Goal: Transaction & Acquisition: Download file/media

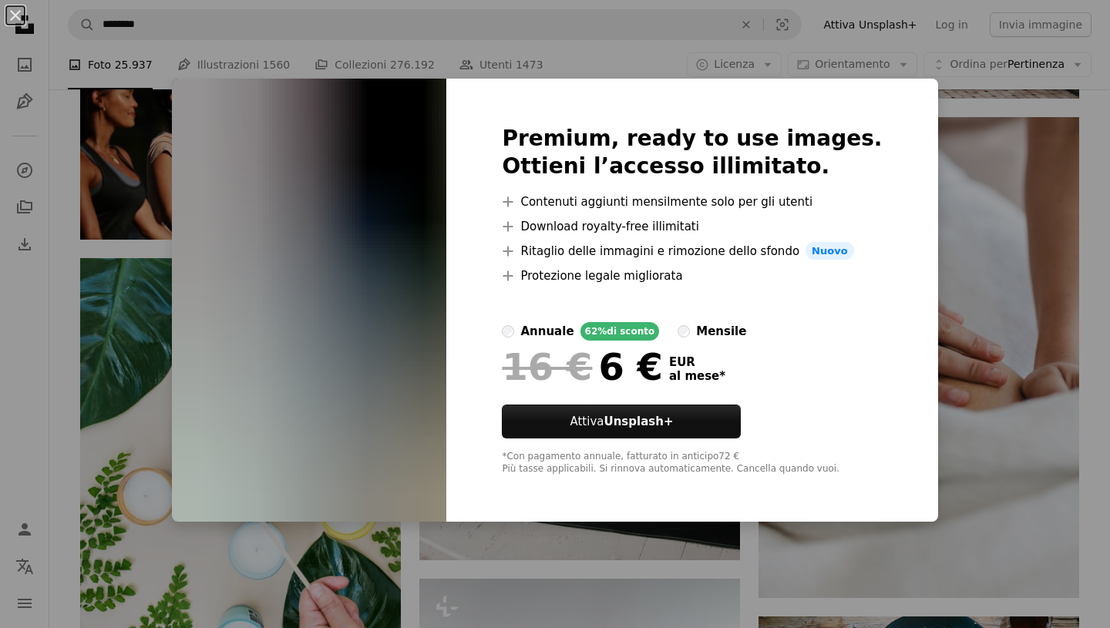
scroll to position [20461, 0]
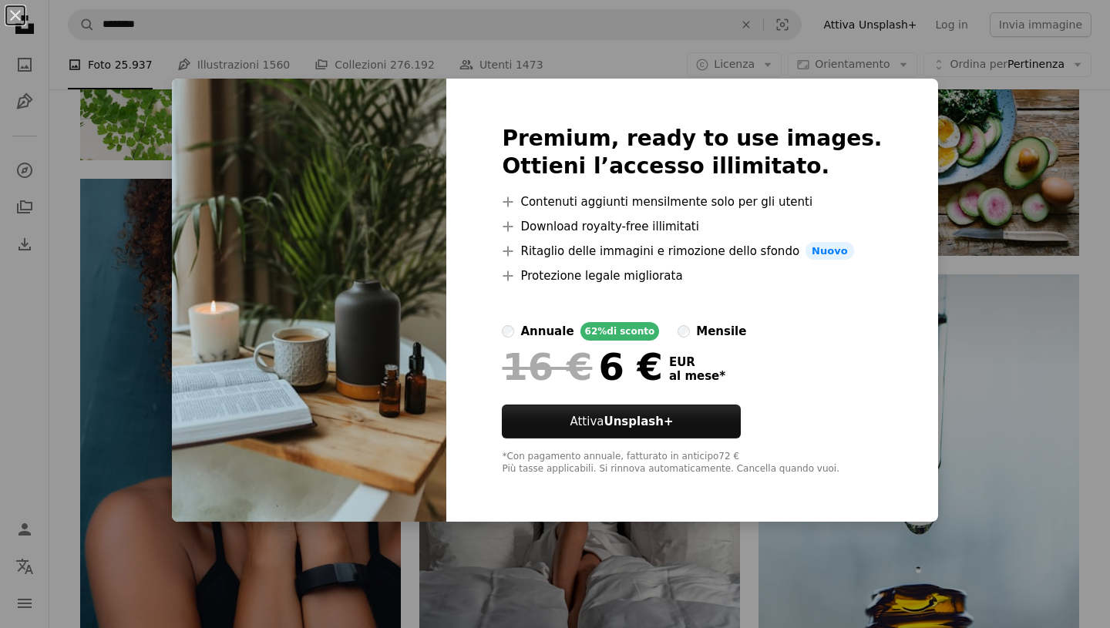
click at [69, 182] on div "An X shape Premium, ready to use images. Ottieni l’accesso illimitato. A plus s…" at bounding box center [555, 314] width 1110 height 628
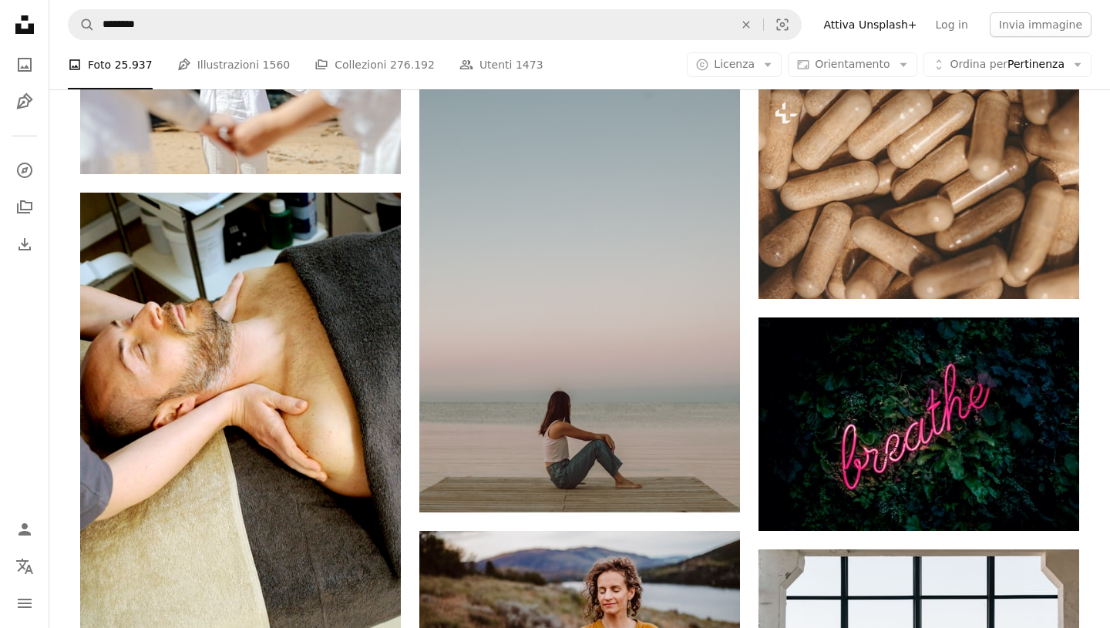
scroll to position [26156, 0]
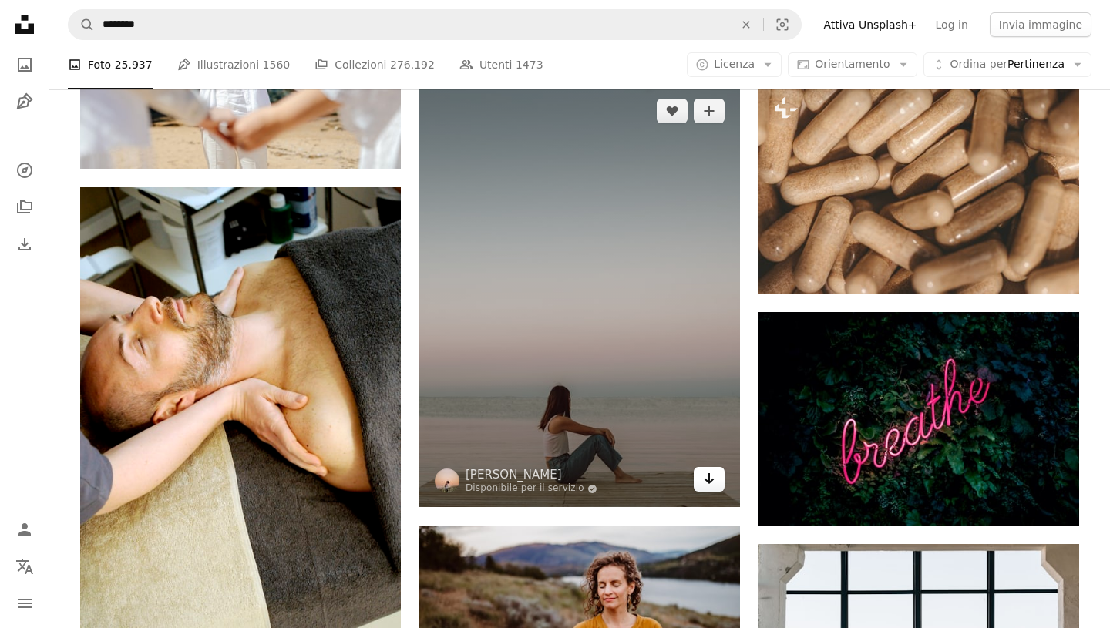
click at [710, 480] on icon "Arrow pointing down" at bounding box center [709, 478] width 12 height 18
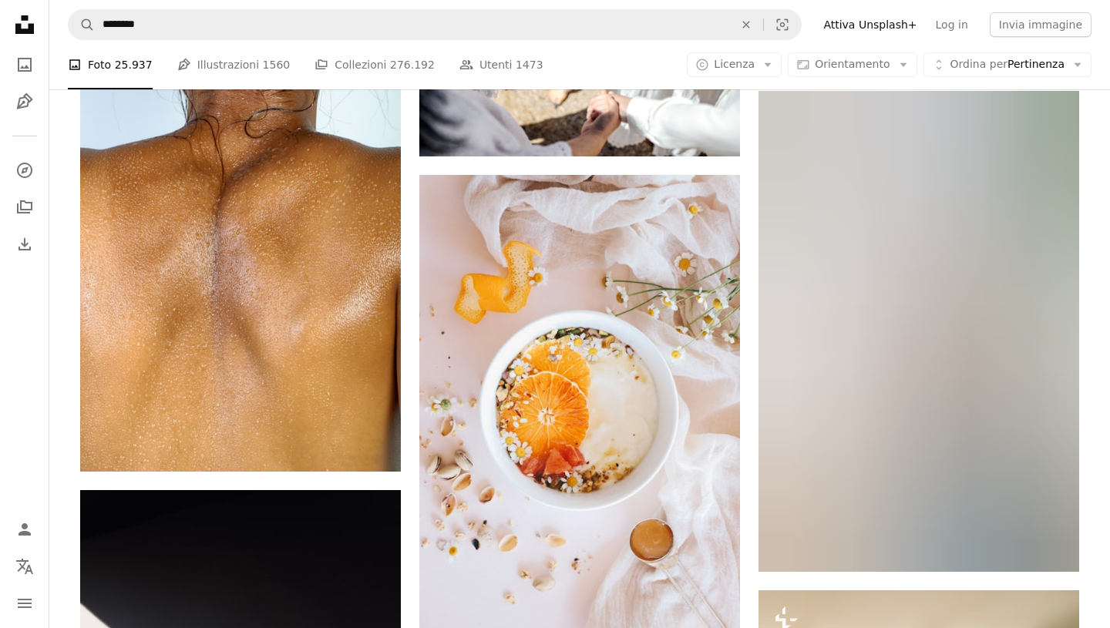
scroll to position [30630, 0]
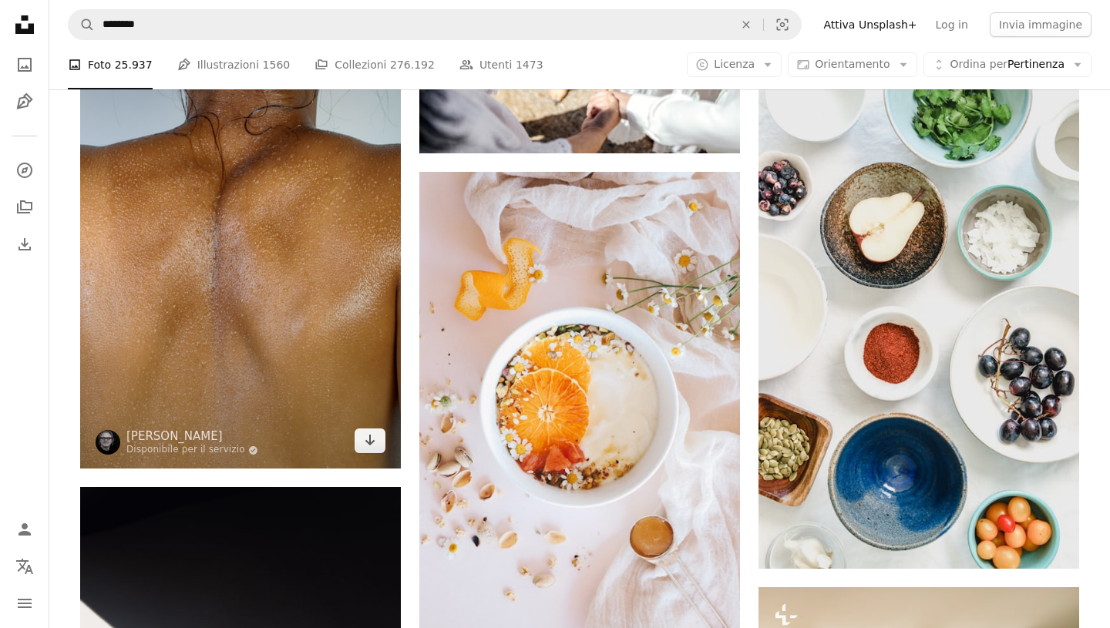
click at [287, 313] on img at bounding box center [240, 228] width 321 height 481
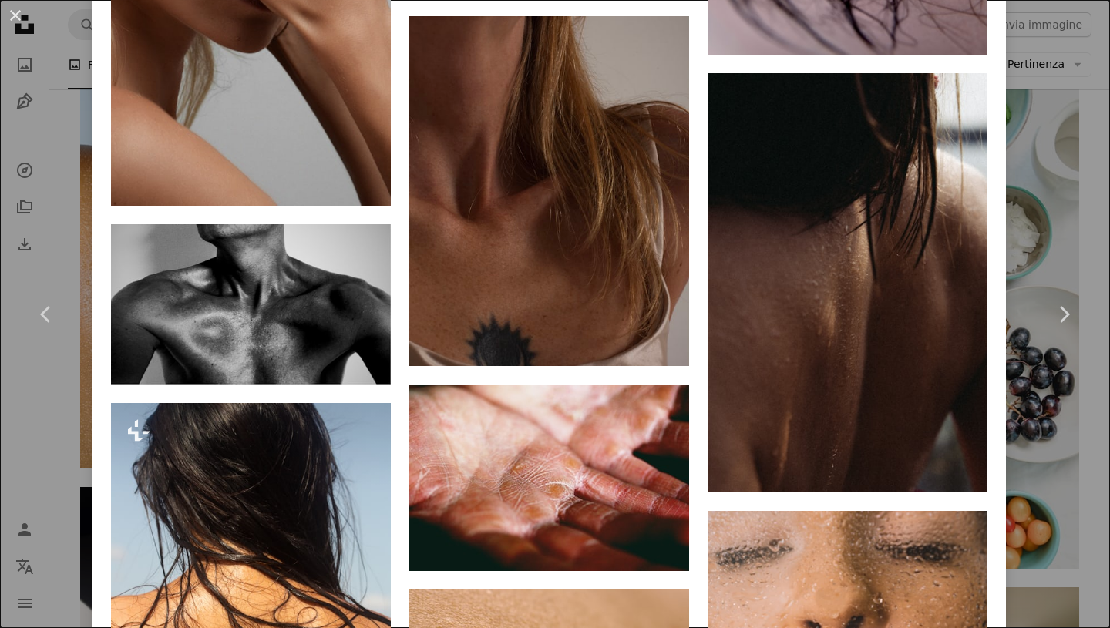
scroll to position [6858, 0]
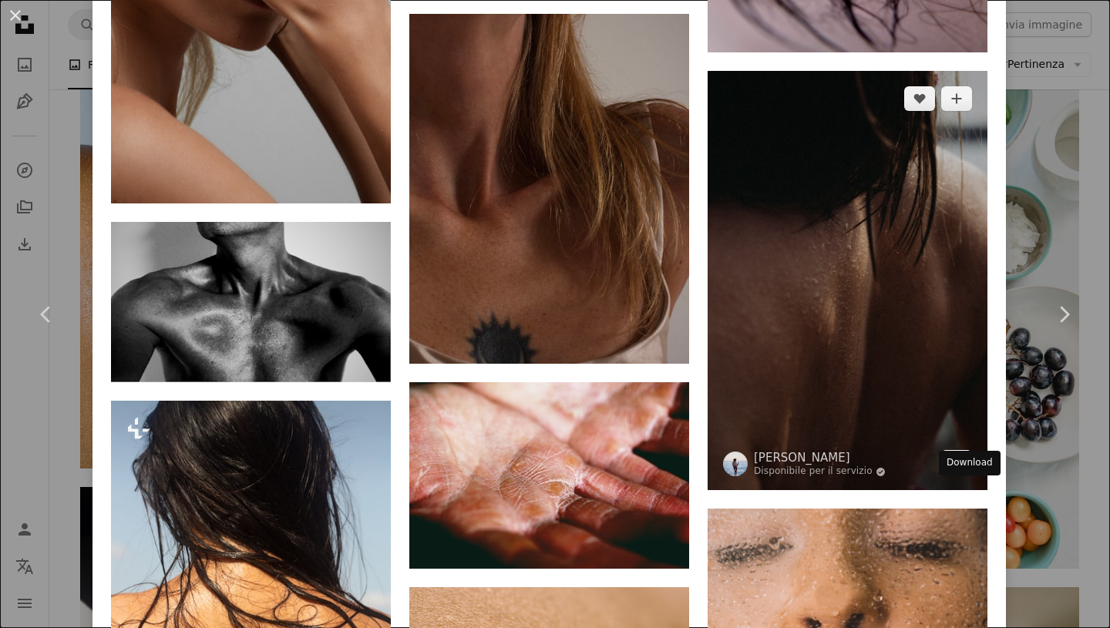
click at [972, 475] on link "Arrow pointing down" at bounding box center [956, 462] width 31 height 25
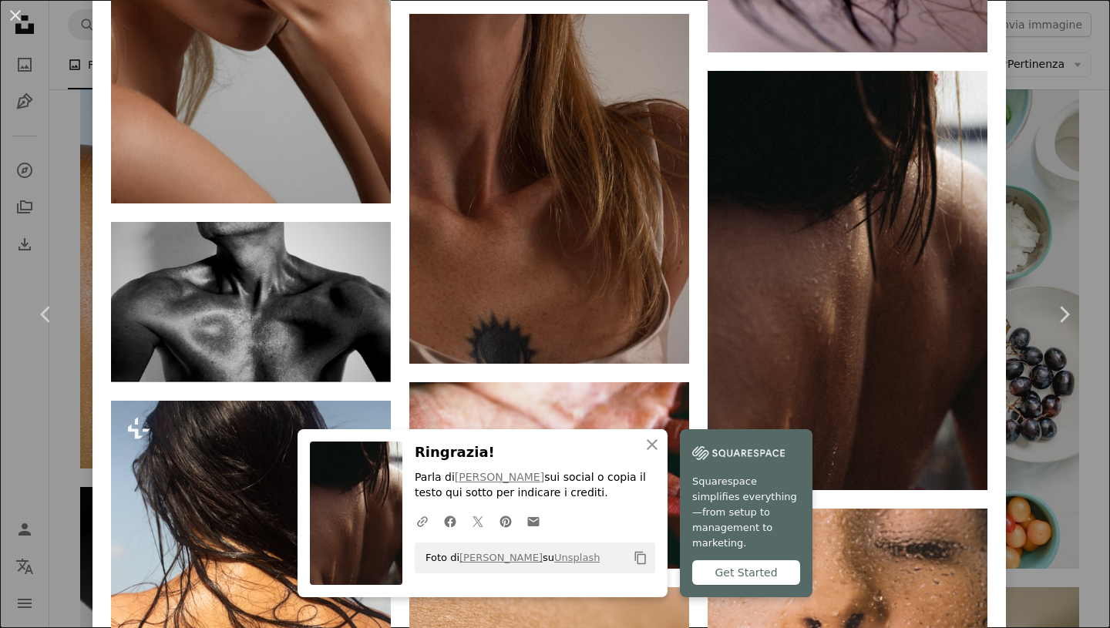
scroll to position [7619, 0]
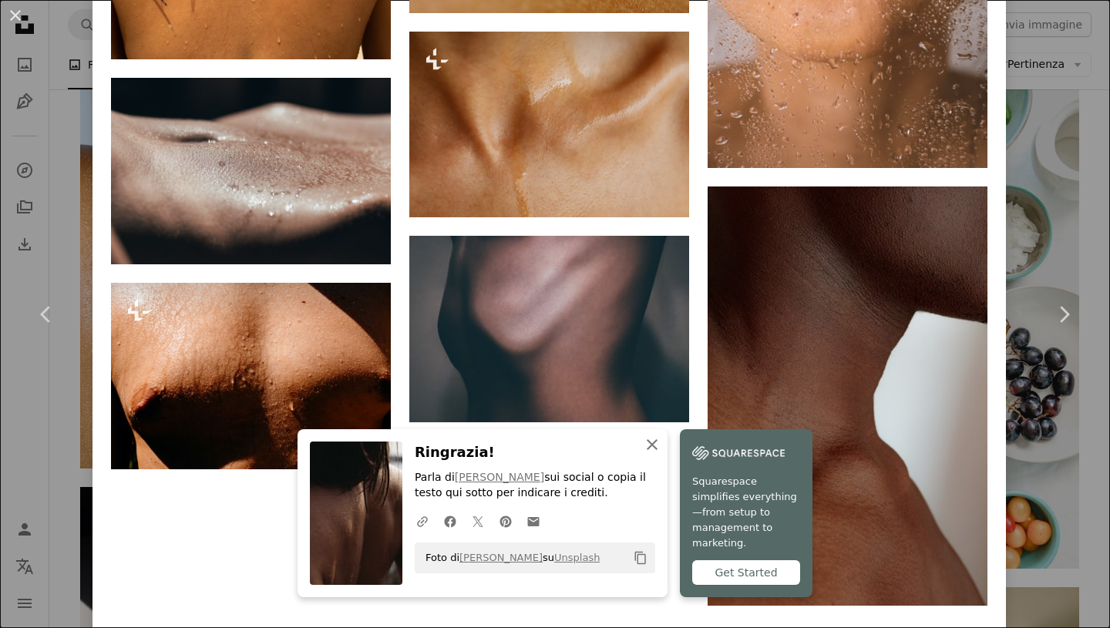
click at [653, 450] on icon "button" at bounding box center [651, 444] width 11 height 11
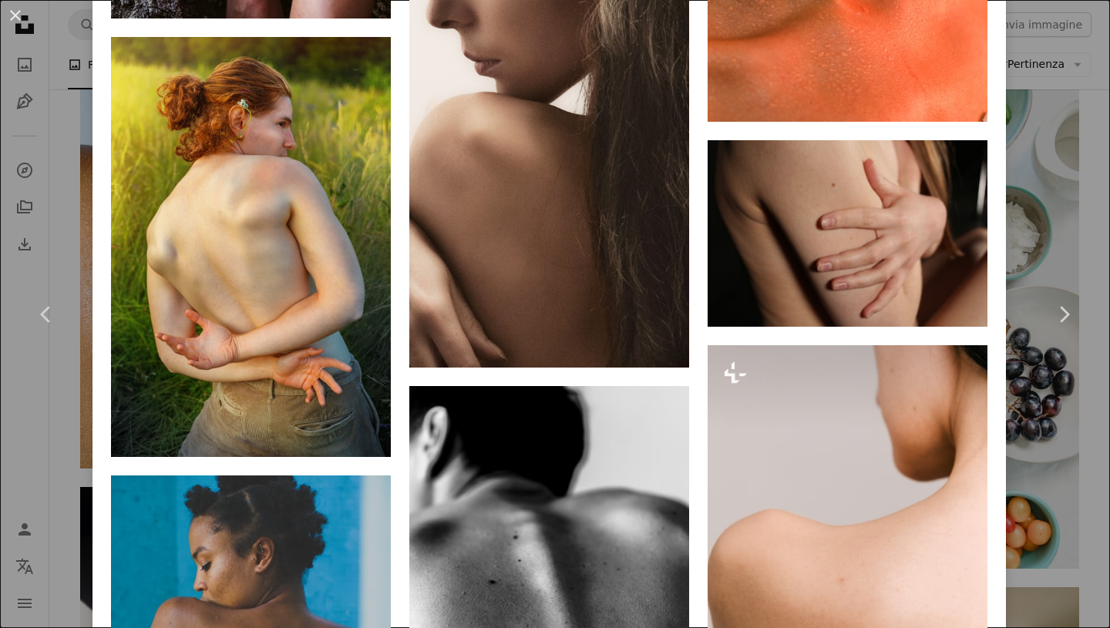
scroll to position [10459, 0]
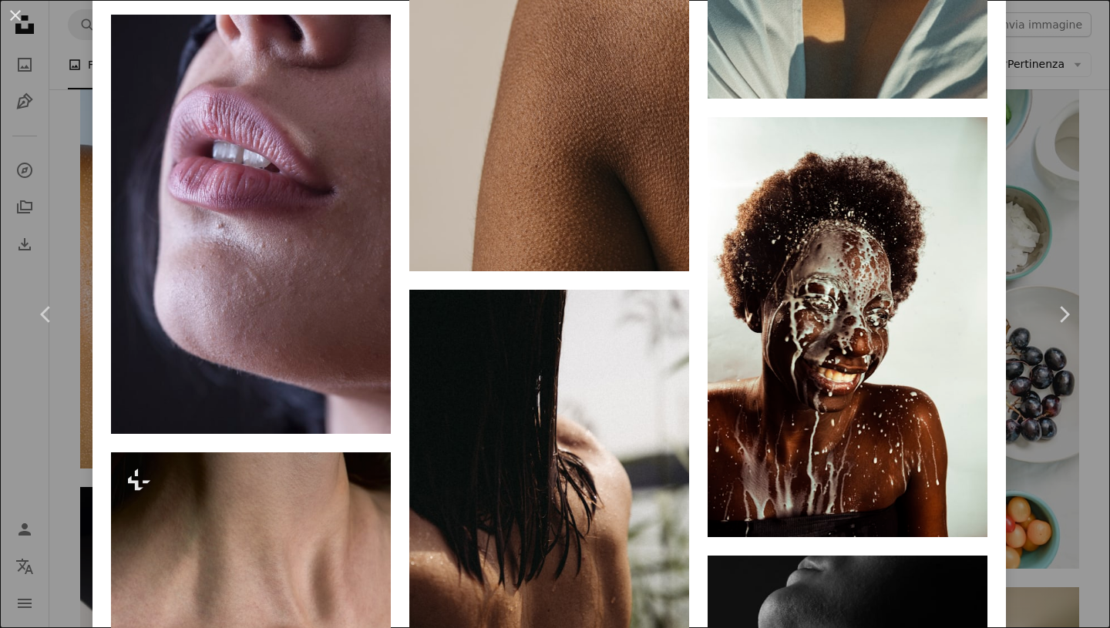
click at [62, 49] on div "An X shape Chevron left Chevron right [PERSON_NAME] Disponibile per il servizio…" at bounding box center [555, 314] width 1110 height 628
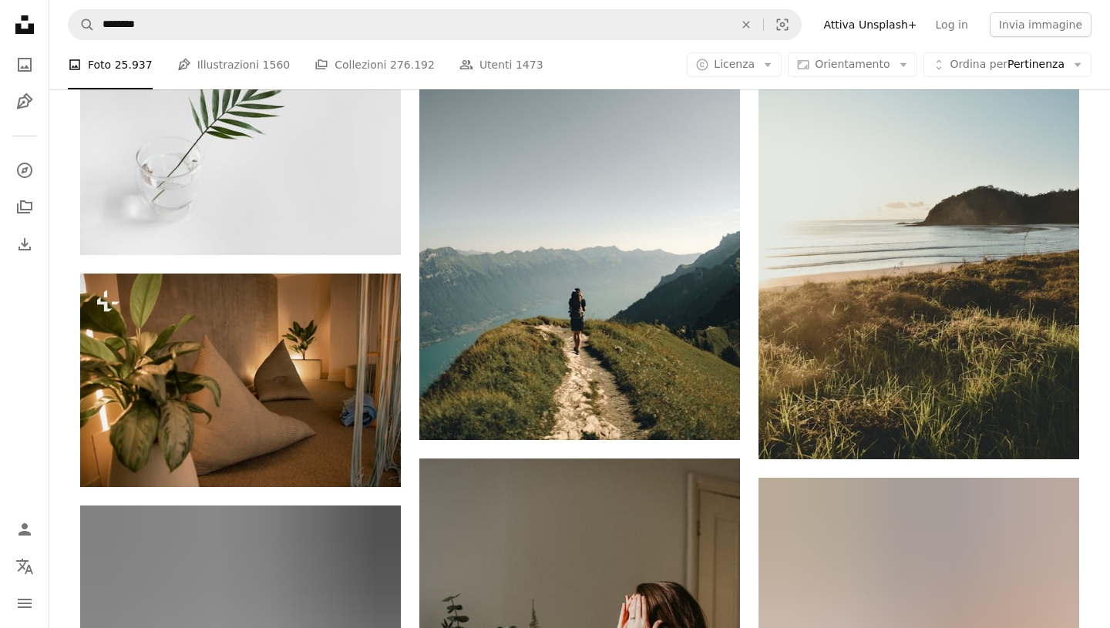
scroll to position [38489, 0]
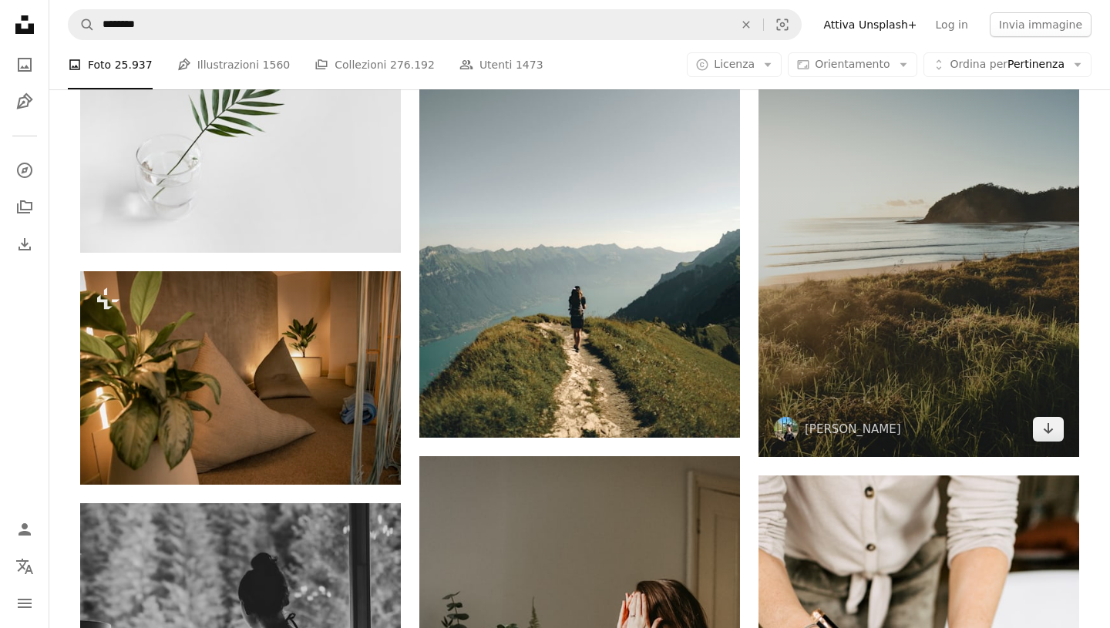
click at [915, 230] on img at bounding box center [918, 216] width 321 height 480
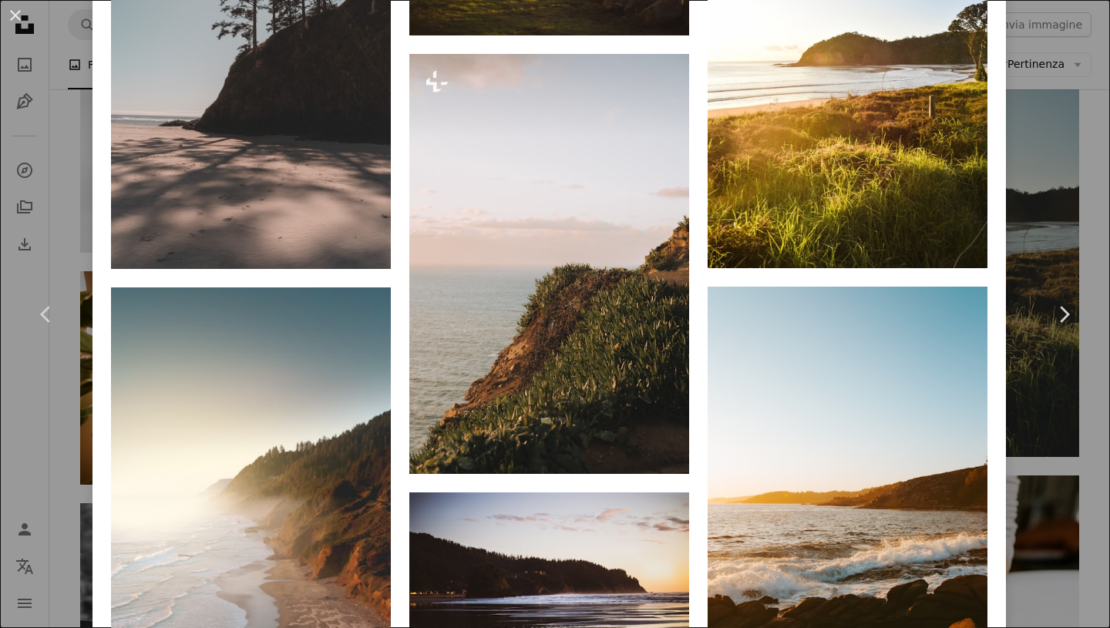
scroll to position [1247, 0]
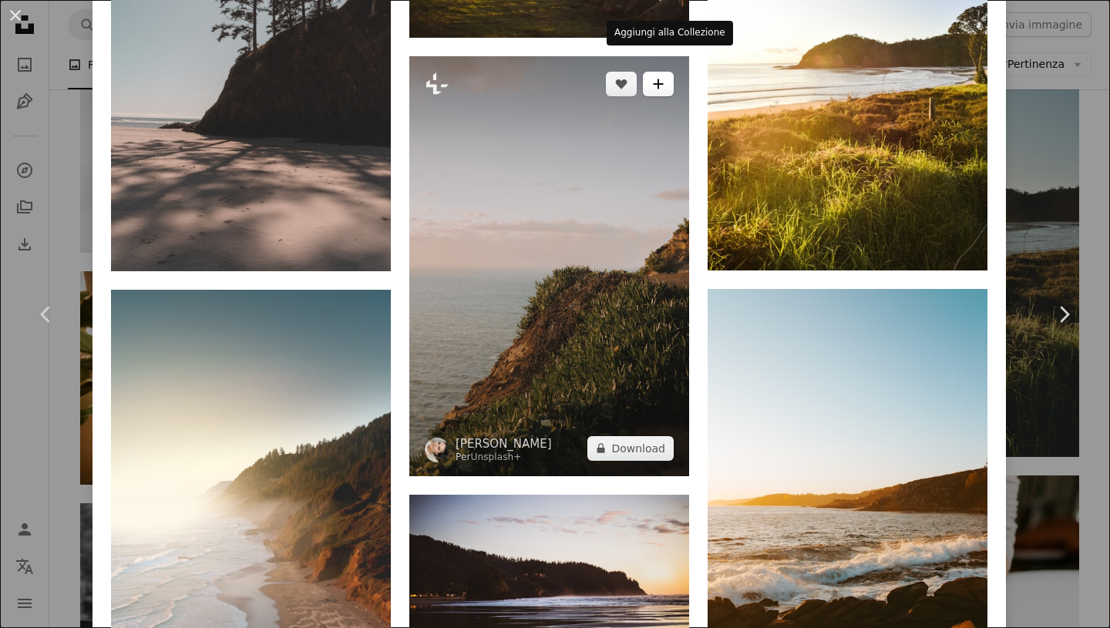
click at [673, 72] on button "A plus sign" at bounding box center [658, 84] width 31 height 25
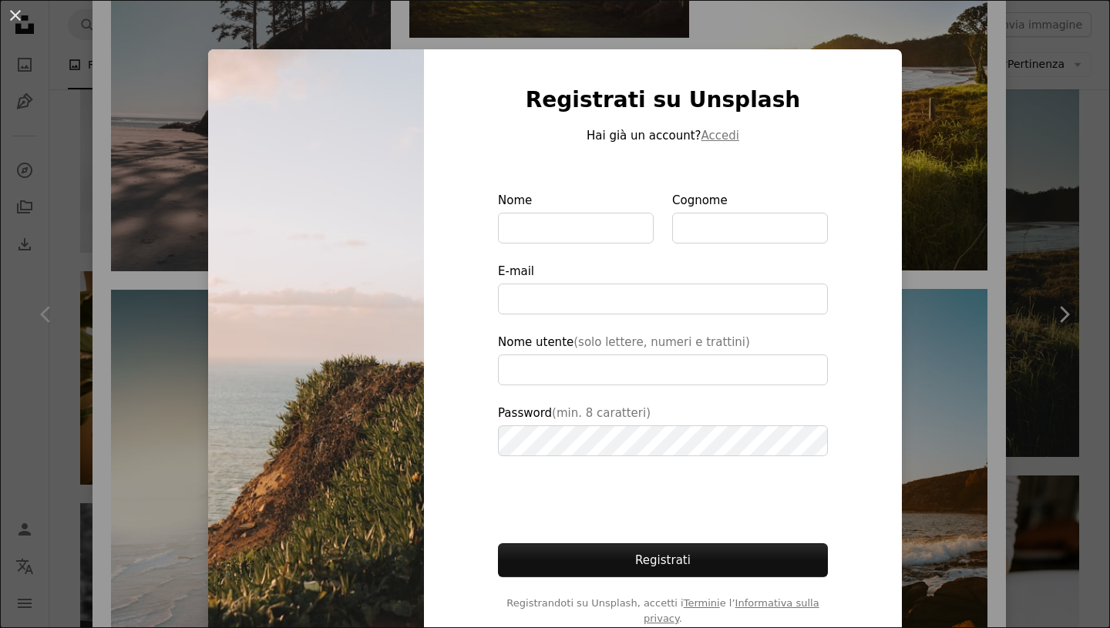
click at [952, 248] on div "An X shape Registrati su Unsplash Hai già un account? Accedi Nome Cognome E-mai…" at bounding box center [555, 314] width 1110 height 628
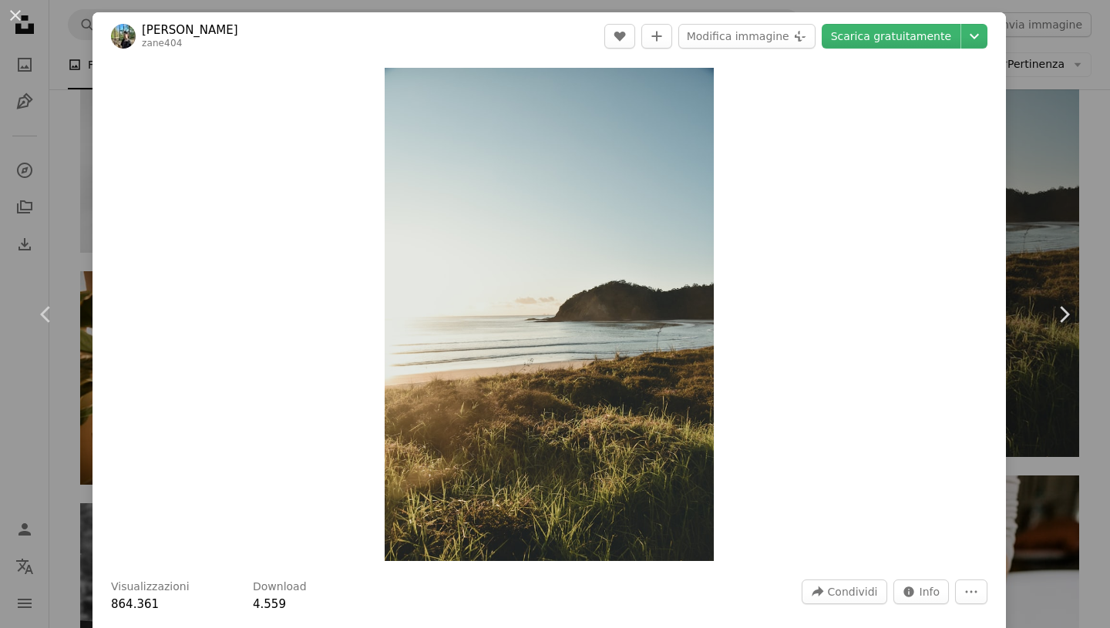
click at [74, 170] on div "An X shape Chevron left Chevron right [PERSON_NAME] zane404 A heart A plus sign…" at bounding box center [555, 314] width 1110 height 628
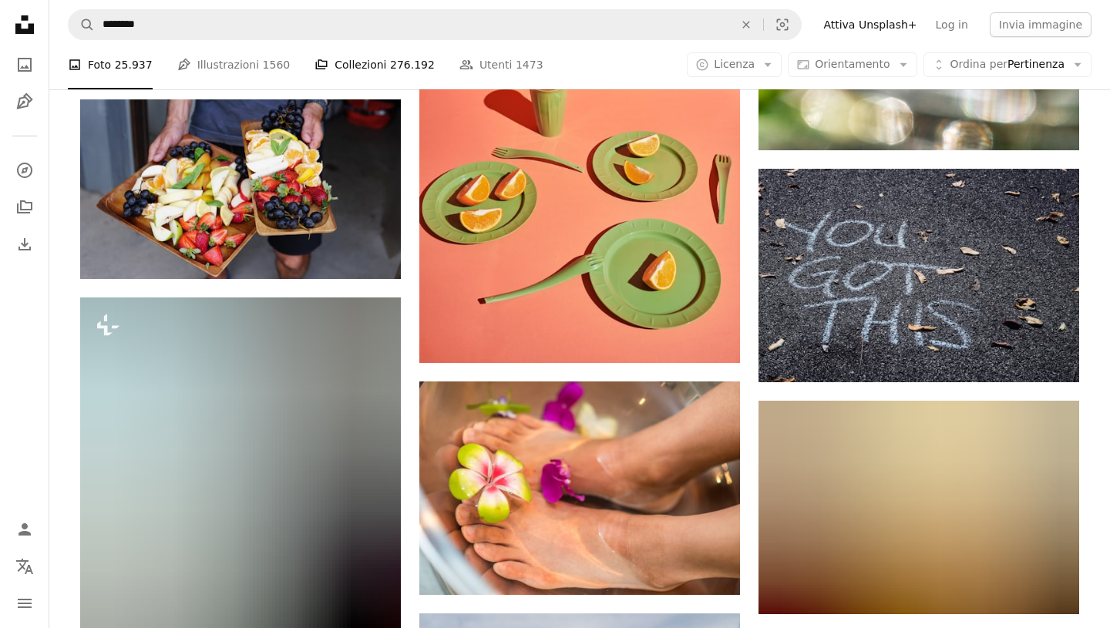
scroll to position [55217, 0]
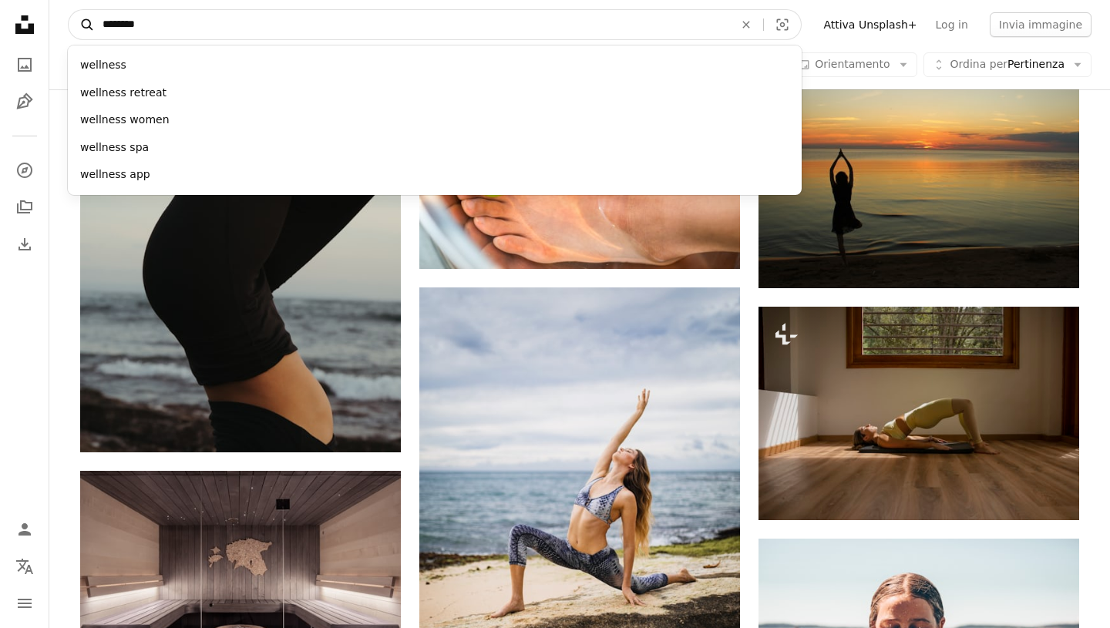
drag, startPoint x: 253, startPoint y: 34, endPoint x: 93, endPoint y: 26, distance: 159.7
click at [93, 26] on form "A magnifying glass ******** wellness wellness retreat wellness women wellness s…" at bounding box center [435, 24] width 734 height 31
type input "*****"
click at [69, 10] on button "A magnifying glass" at bounding box center [82, 24] width 26 height 29
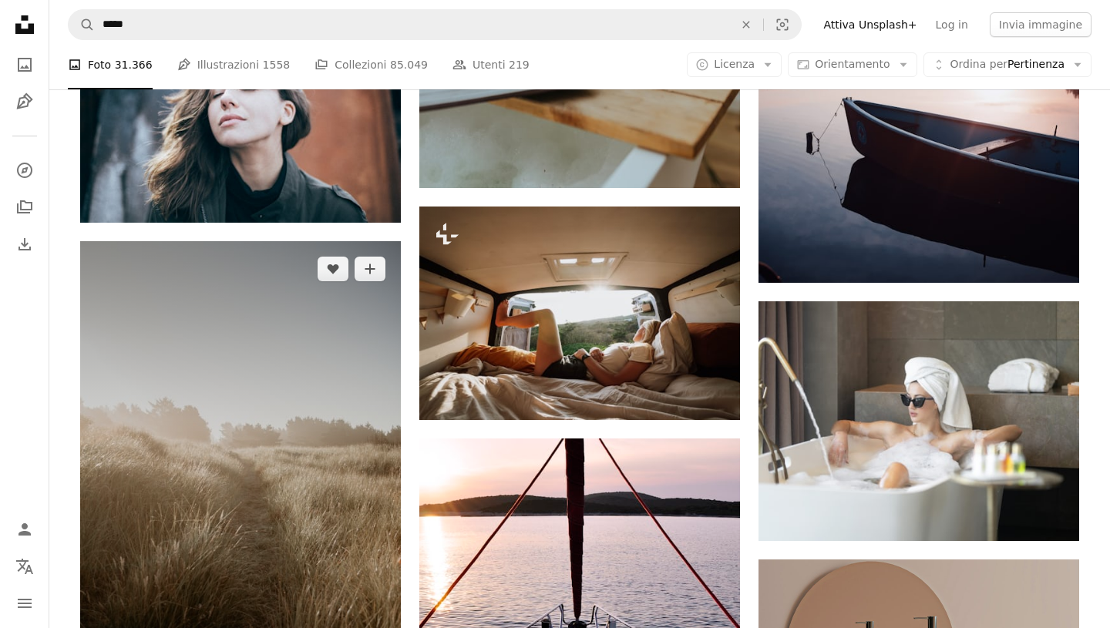
scroll to position [4997, 0]
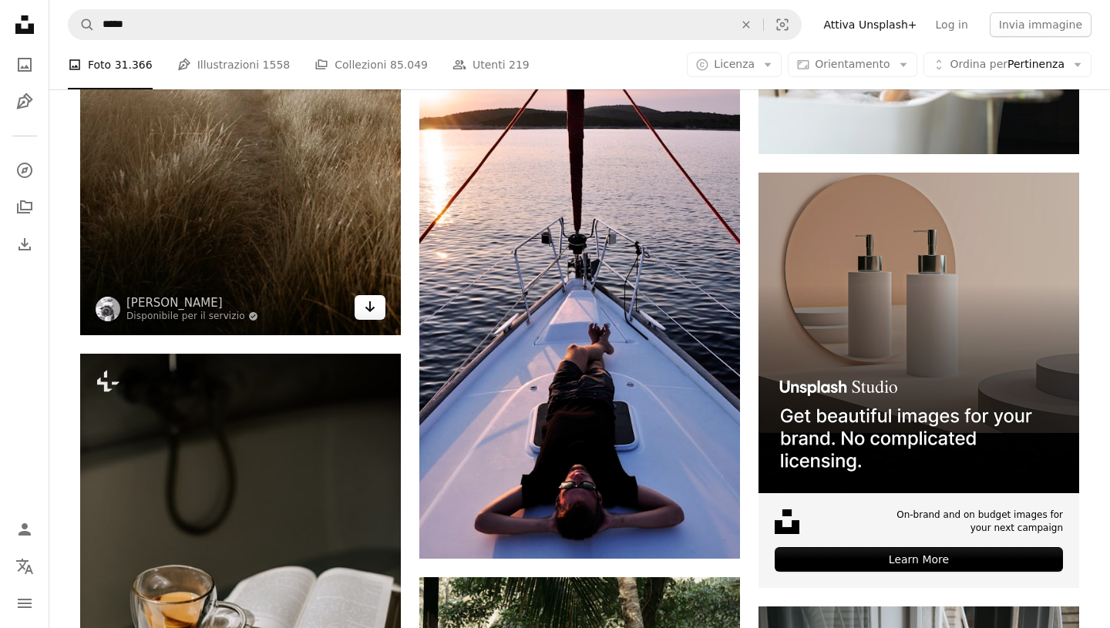
click at [375, 306] on icon "Arrow pointing down" at bounding box center [370, 306] width 12 height 18
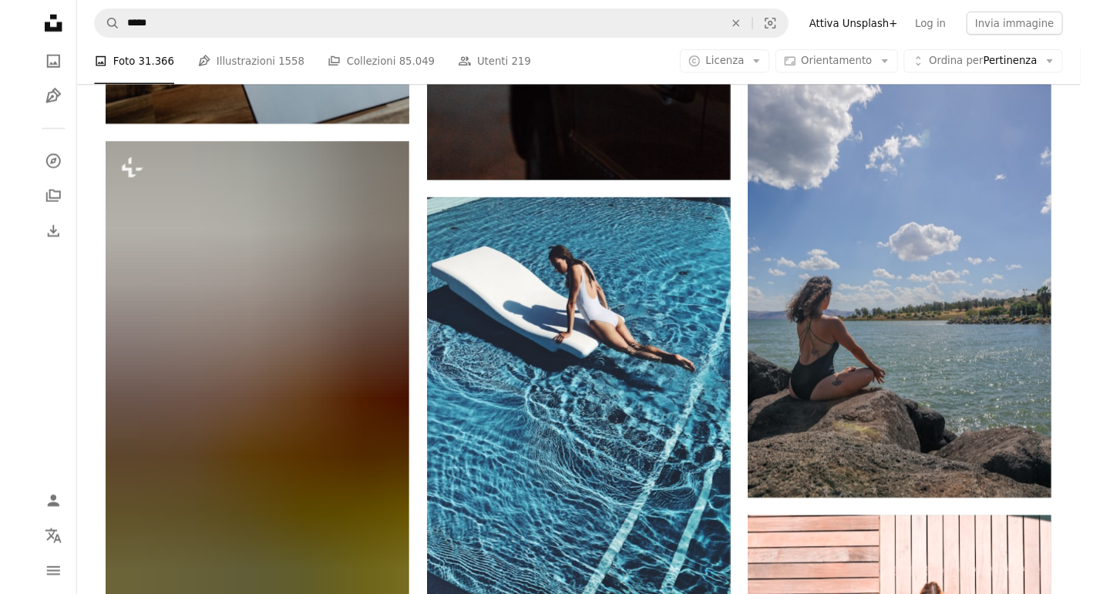
scroll to position [22696, 0]
